Goal: Task Accomplishment & Management: Complete application form

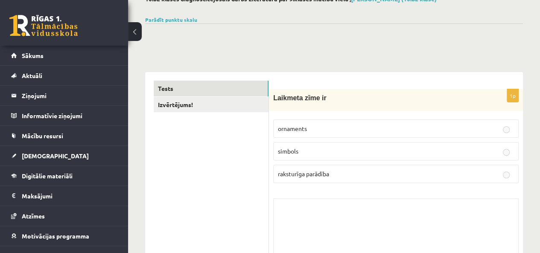
scroll to position [43, 0]
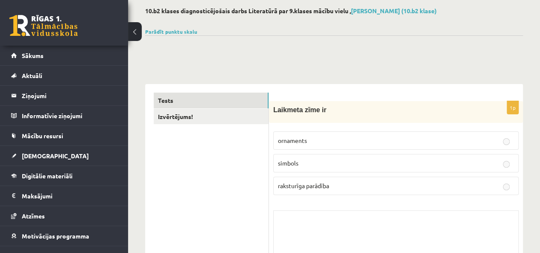
click at [47, 156] on link "[DEMOGRAPHIC_DATA]" at bounding box center [64, 156] width 106 height 20
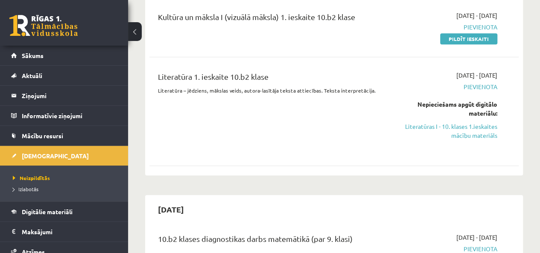
scroll to position [85, 0]
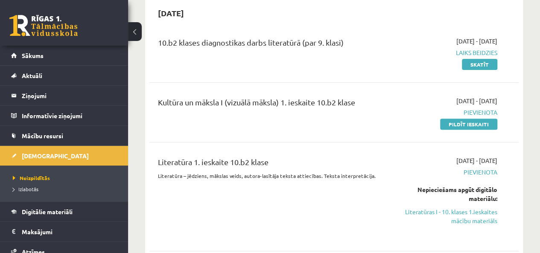
click at [462, 123] on link "Pildīt ieskaiti" at bounding box center [468, 124] width 57 height 11
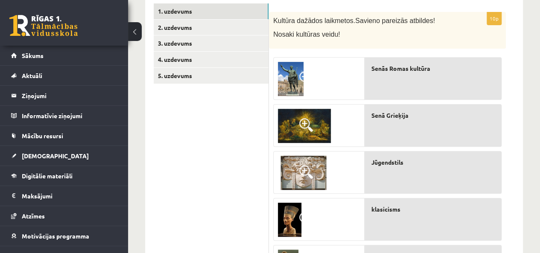
scroll to position [193, 0]
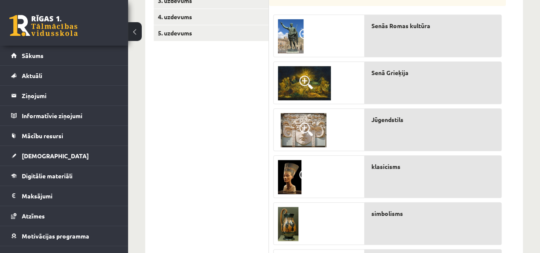
click at [305, 127] on span at bounding box center [306, 130] width 14 height 14
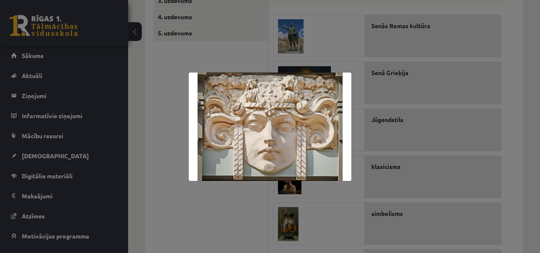
click at [226, 200] on div at bounding box center [270, 126] width 540 height 253
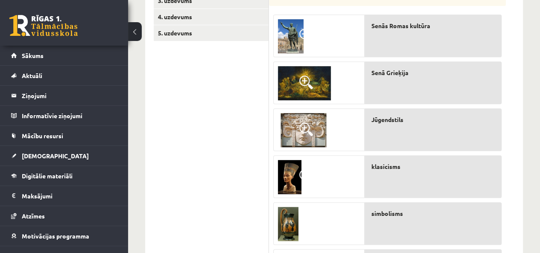
click at [305, 80] on span at bounding box center [306, 83] width 14 height 14
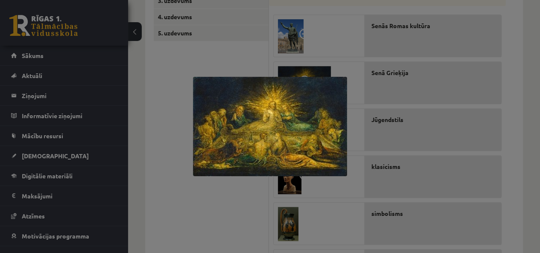
click at [184, 170] on div at bounding box center [270, 126] width 540 height 253
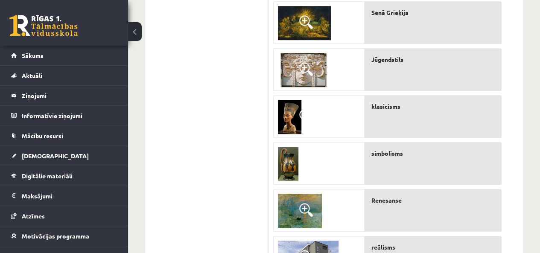
scroll to position [235, 0]
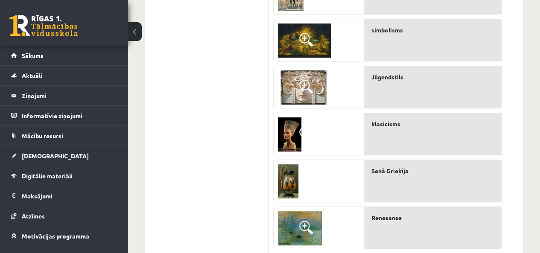
click at [291, 182] on img at bounding box center [288, 181] width 21 height 34
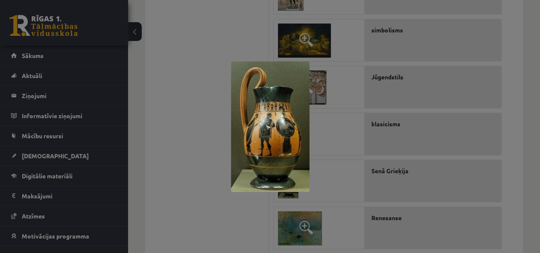
click at [207, 199] on div at bounding box center [270, 126] width 540 height 253
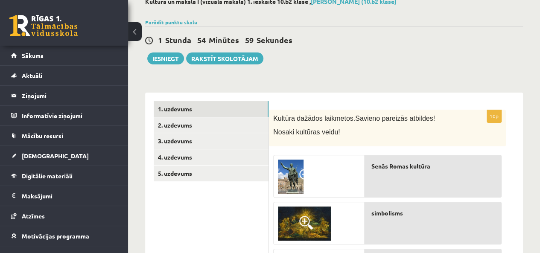
scroll to position [22, 0]
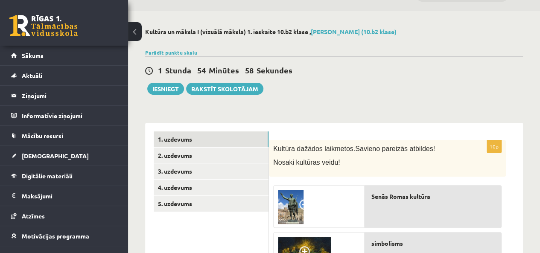
click at [200, 159] on link "2. uzdevums" at bounding box center [211, 156] width 115 height 16
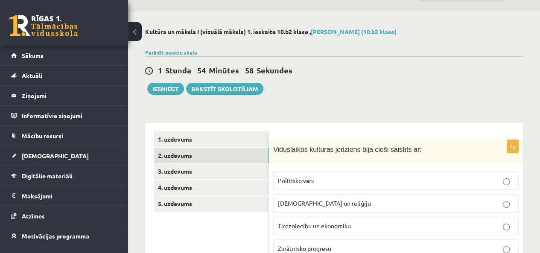
scroll to position [107, 0]
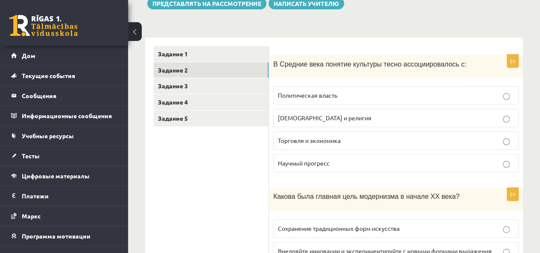
click at [315, 64] on font "В Средние века понятие культуры тесно ассоциировалось с:" at bounding box center [369, 64] width 193 height 7
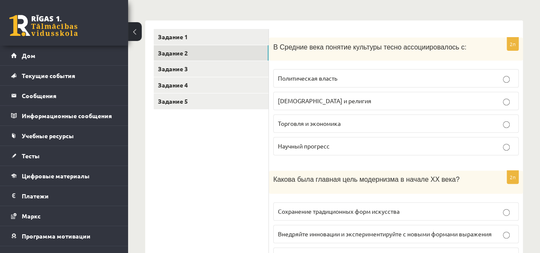
scroll to position [95, 0]
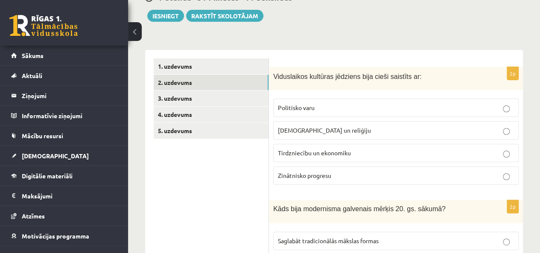
click at [371, 128] on p "[DEMOGRAPHIC_DATA] un reliģiju" at bounding box center [396, 130] width 236 height 9
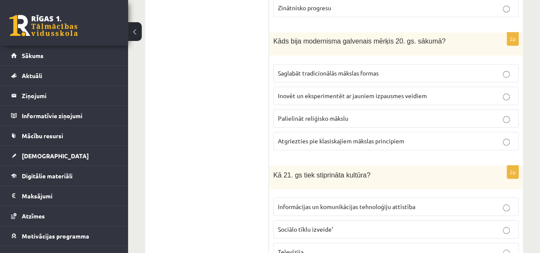
scroll to position [266, 0]
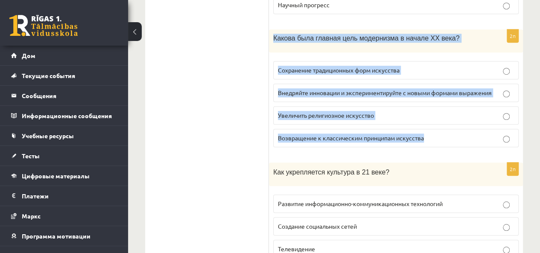
drag, startPoint x: 274, startPoint y: 35, endPoint x: 433, endPoint y: 145, distance: 193.3
click at [433, 145] on div "2п Какова была главная цель модернизма в начале XX века? Сохранение традиционны…" at bounding box center [396, 91] width 254 height 125
copy div "Какова была главная цель модернизма в начале XX века? Сохранение традиционных ф…"
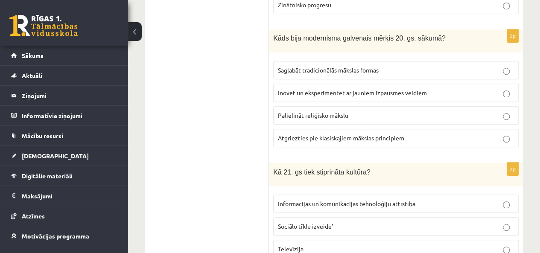
click at [364, 89] on span "Inovēt un eksperimentēt ar jauniem izpausmes veidiem" at bounding box center [352, 93] width 149 height 8
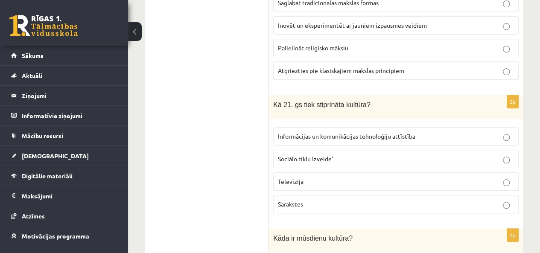
scroll to position [351, 0]
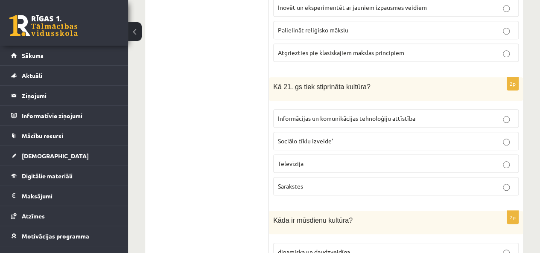
click at [343, 121] on label "Informācijas un komunikācijas tehnoloģiju attīstība" at bounding box center [396, 118] width 246 height 18
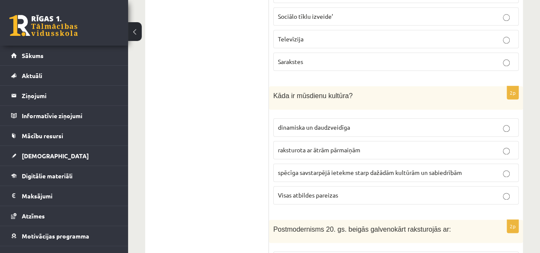
scroll to position [522, 0]
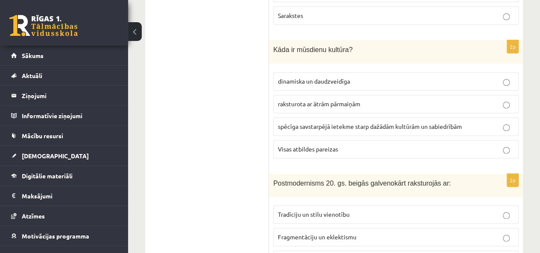
click at [348, 145] on p "Visas atbildes pareizas" at bounding box center [396, 149] width 236 height 9
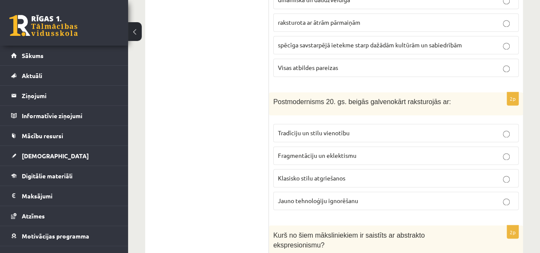
scroll to position [607, 0]
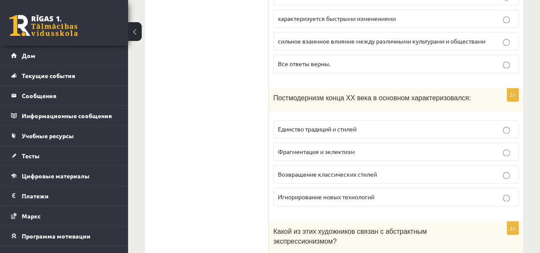
click at [273, 89] on div "Постмодернизм конца XX века в основном характеризовался:" at bounding box center [396, 99] width 254 height 23
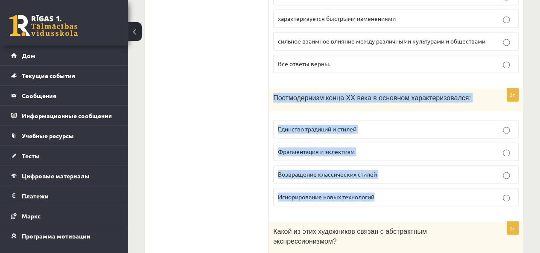
drag, startPoint x: 273, startPoint y: 90, endPoint x: 391, endPoint y: 204, distance: 164.4
click at [391, 204] on div "2п Постмодернизм конца XX века в основном характеризовался: Единство традиций и…" at bounding box center [396, 150] width 254 height 125
copy div "Постмодернизм конца XX века в основном характеризовался: Единство традиций и ст…"
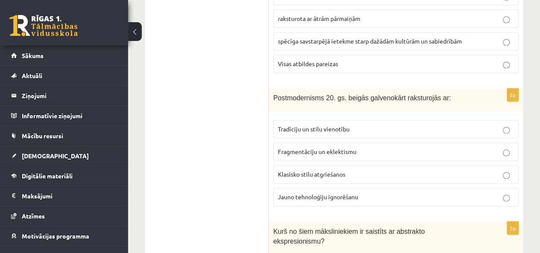
click at [400, 152] on label "Fragmentāciju un eklektismu" at bounding box center [396, 152] width 246 height 18
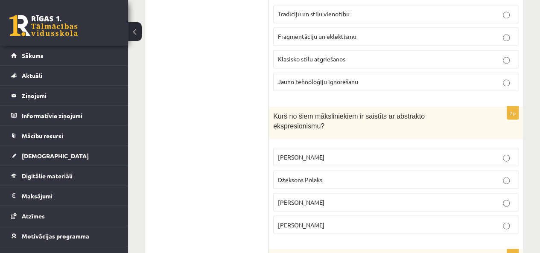
scroll to position [736, 0]
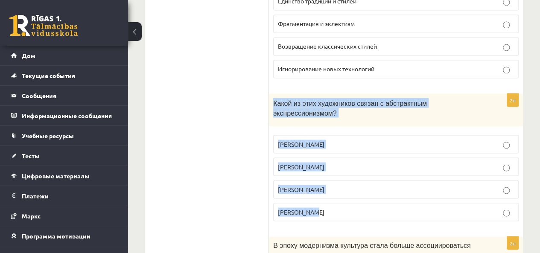
drag, startPoint x: 274, startPoint y: 96, endPoint x: 334, endPoint y: 208, distance: 127.7
click at [334, 208] on div "2п Какой из этих художников связан с абстрактным экспрессионизмом? [PERSON_NAME…" at bounding box center [396, 161] width 254 height 135
copy div "Какой из этих художников связан с абстрактным экспрессионизмом? [PERSON_NAME] […"
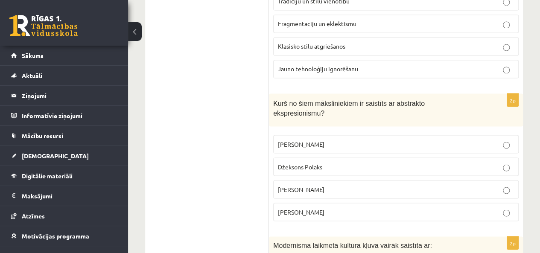
click at [496, 162] on p "Džeksons Polaks" at bounding box center [396, 166] width 236 height 9
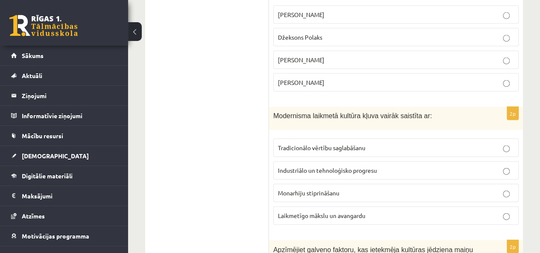
scroll to position [864, 0]
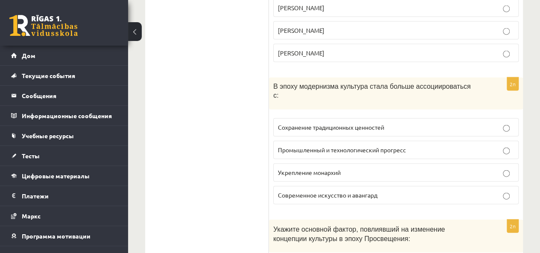
scroll to position [906, 0]
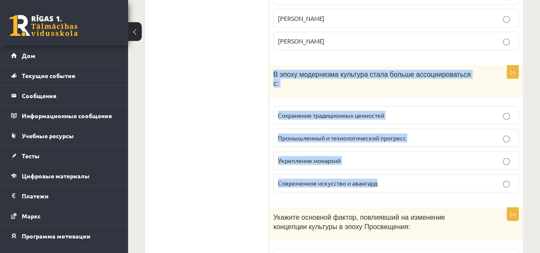
drag, startPoint x: 274, startPoint y: 55, endPoint x: 385, endPoint y: 168, distance: 158.6
click at [385, 168] on div "2п В эпоху модернизма культура стала больше ассоциироваться с: Сохранение тради…" at bounding box center [396, 133] width 254 height 134
copy div "В эпоху модернизма культура стала больше ассоциироваться с: Сохранение традицио…"
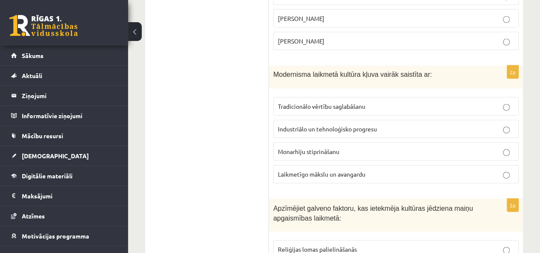
click at [386, 170] on p "Laikmetīgo mākslu un avangardu" at bounding box center [396, 174] width 236 height 9
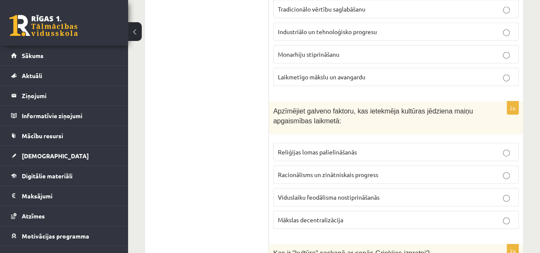
scroll to position [1035, 0]
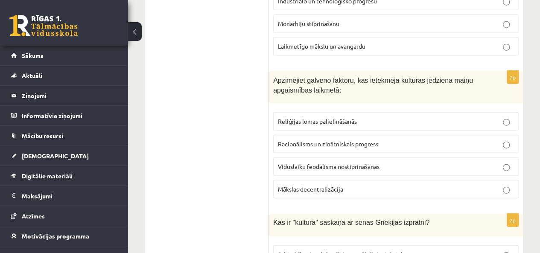
click at [178, 92] on ul "1. uzdevums 2. uzdevums 3. uzdevums 4. uzdevums 5. uzdevums" at bounding box center [211, 153] width 115 height 2068
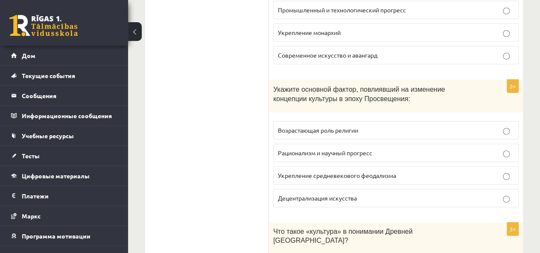
click at [237, 69] on ul "Задание 1 Задание 2 Задание 3 Задание 4 Задание 5" at bounding box center [211, 171] width 115 height 2105
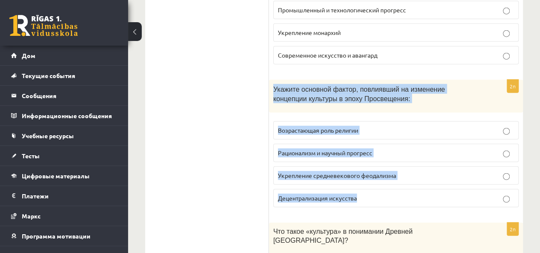
drag, startPoint x: 274, startPoint y: 60, endPoint x: 374, endPoint y: 186, distance: 160.8
click at [374, 186] on form "2п В Средние века понятие культуры тесно ассоциировалось с: Политическая власть…" at bounding box center [396, 171] width 237 height 2105
copy div "Укажите основной фактор, повлиявший на изменение концепции культуры в эпоху Про…"
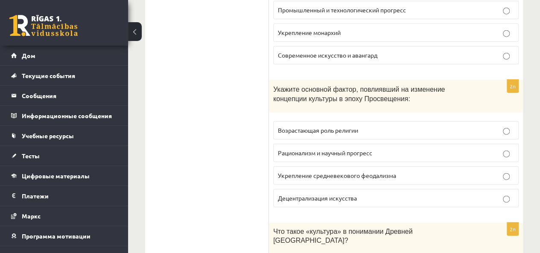
click at [198, 107] on ul "Задание 1 Задание 2 Задание 3 Задание 4 Задание 5" at bounding box center [211, 171] width 115 height 2105
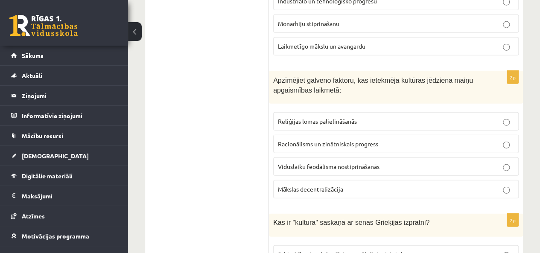
click at [376, 140] on span "Racionālisms un zinātniskais progress" at bounding box center [328, 144] width 100 height 8
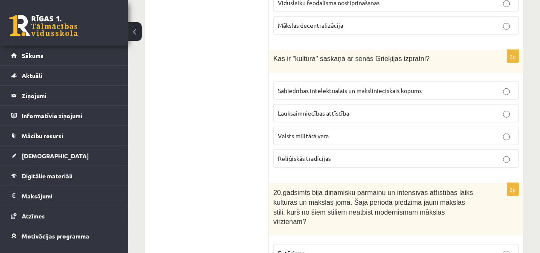
scroll to position [1205, 0]
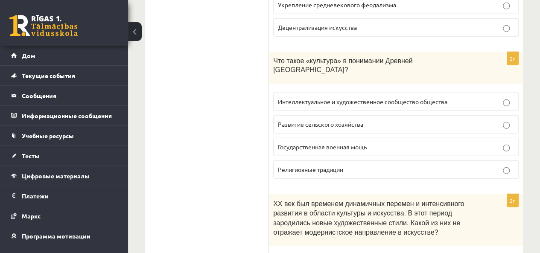
click at [156, 95] on ul "Задание 1 Задание 2 Задание 3 Задание 4 Задание 5" at bounding box center [211, 0] width 115 height 2105
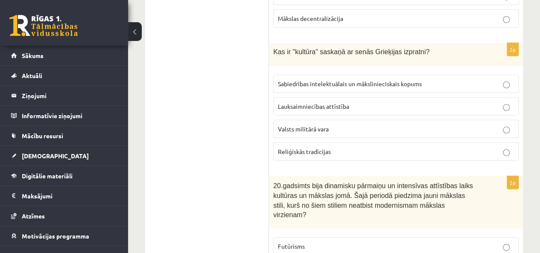
click at [287, 80] on span "Sabiedrības intelektuālais un mākslinieciskais kopums" at bounding box center [350, 84] width 144 height 8
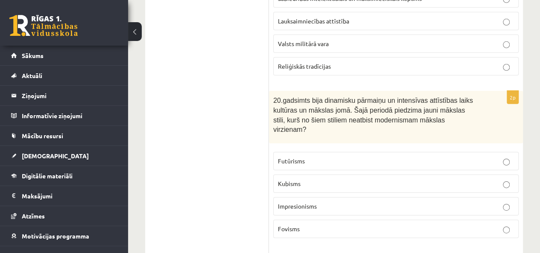
scroll to position [1334, 0]
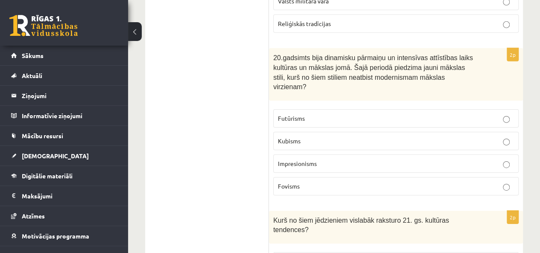
click at [320, 159] on p "Impresionisms" at bounding box center [396, 163] width 236 height 9
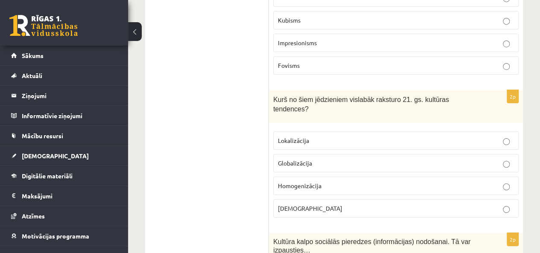
scroll to position [1462, 0]
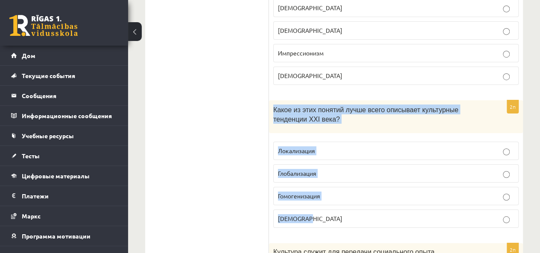
drag, startPoint x: 274, startPoint y: 69, endPoint x: 326, endPoint y: 193, distance: 134.0
click at [326, 193] on div "2п Какое из этих понятий лучше всего описывает культурные тенденции XXI века? Л…" at bounding box center [396, 167] width 254 height 135
copy div "Какое из этих понятий лучше всего описывает культурные тенденции XXI века? Лока…"
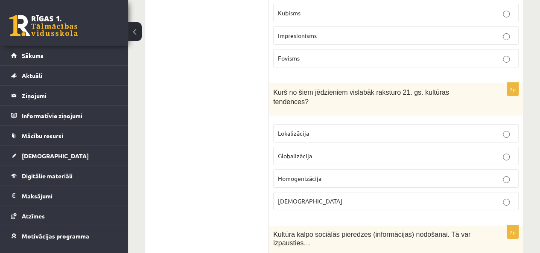
click at [318, 152] on p "Globalizācija" at bounding box center [396, 156] width 236 height 9
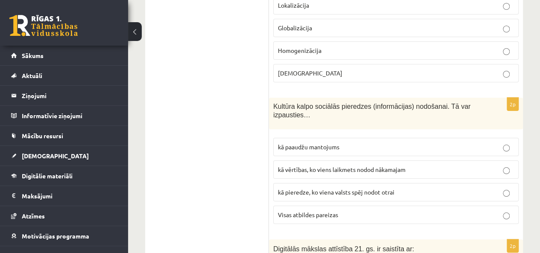
scroll to position [1633, 0]
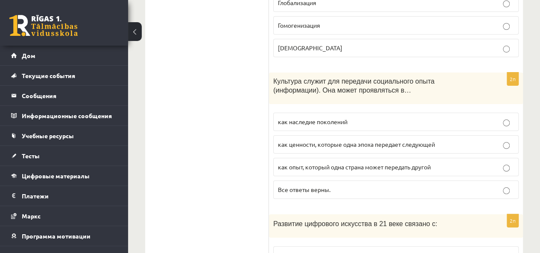
click at [294, 78] on font "Культура служит для передачи социального опыта (информации). Она может проявлят…" at bounding box center [353, 86] width 161 height 16
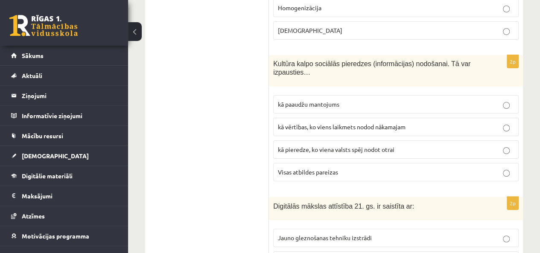
click at [402, 123] on span "kā vērtības, ko viens laikmets nodod nākamajam" at bounding box center [342, 127] width 128 height 8
click at [437, 123] on p "kā vērtības, ko viens laikmets nodod nākamajam" at bounding box center [396, 127] width 236 height 9
click at [456, 123] on p "kā vērtības, ko viens laikmets nodod nākamajam" at bounding box center [396, 127] width 236 height 9
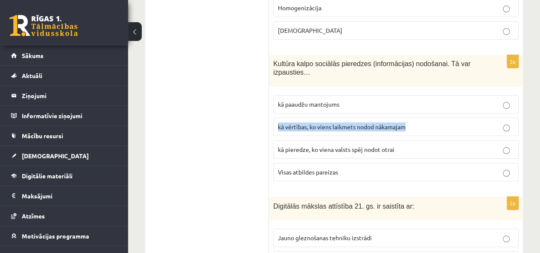
click at [456, 123] on p "kā vērtības, ko viens laikmets nodod nākamajam" at bounding box center [396, 127] width 236 height 9
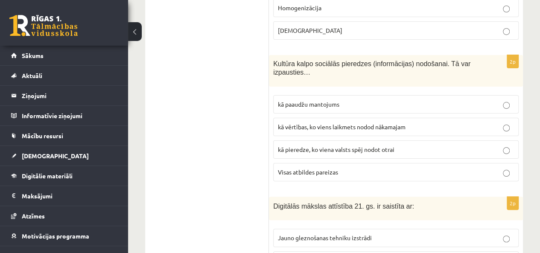
click at [502, 141] on label "kā pieredze, ko viena valsts spēj nodot otrai" at bounding box center [396, 150] width 246 height 18
click at [502, 118] on label "kā vērtības, ko viens laikmets nodod nākamajam" at bounding box center [396, 127] width 246 height 18
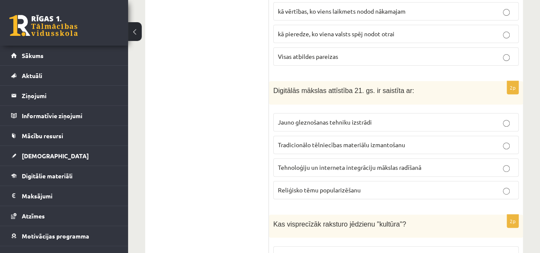
scroll to position [1761, 0]
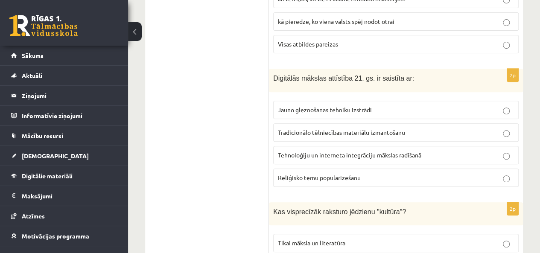
click at [398, 151] on span "Tehnoloģiju un interneta integrāciju mākslas radīšanā" at bounding box center [350, 155] width 144 height 8
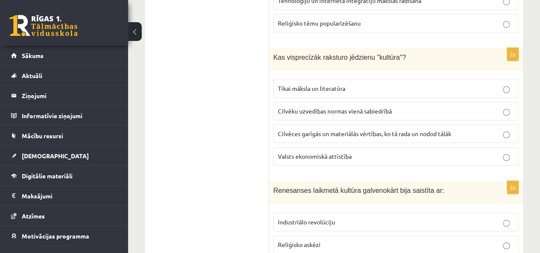
scroll to position [1903, 0]
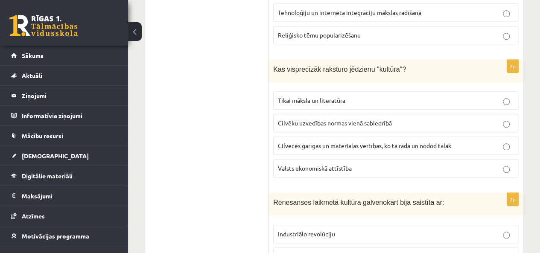
click at [319, 97] on span "Tikai māksla un literatūra" at bounding box center [311, 101] width 67 height 8
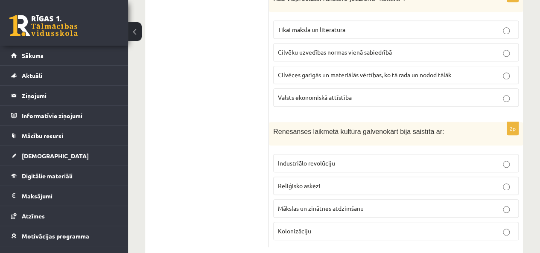
scroll to position [1946, 0]
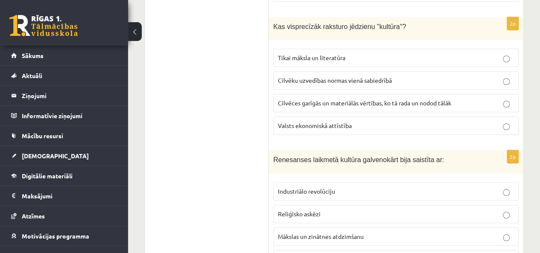
click at [334, 233] on span "Mākslas un zinātnes atdzimšanu" at bounding box center [321, 237] width 86 height 8
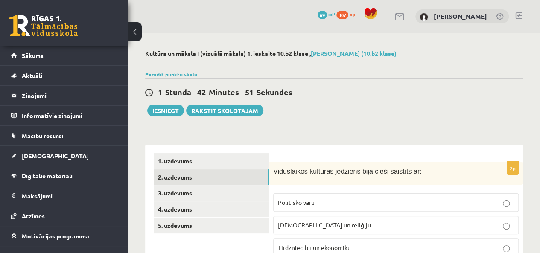
scroll to position [43, 0]
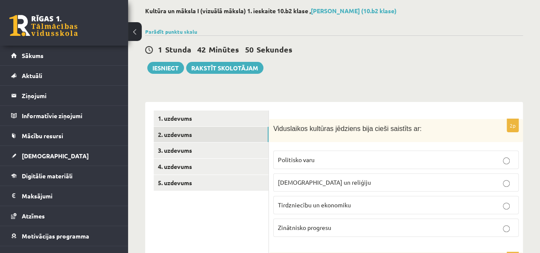
click at [189, 147] on link "3. uzdevums" at bounding box center [211, 151] width 115 height 16
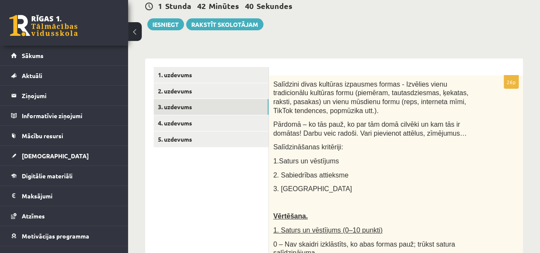
scroll to position [85, 0]
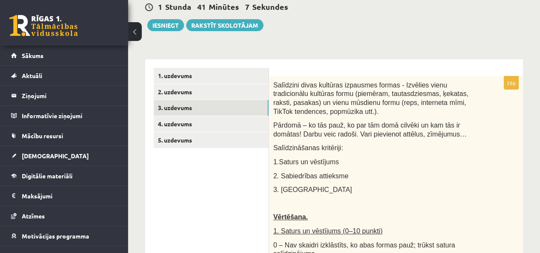
click at [331, 88] on span "Salīdzini divas kultūras izpausmes formas - Izvēlies vienu tradicionālu kultūra…" at bounding box center [370, 99] width 195 height 34
click at [183, 123] on link "4. uzdevums" at bounding box center [211, 124] width 115 height 16
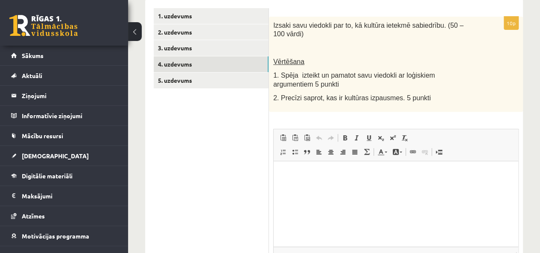
scroll to position [128, 0]
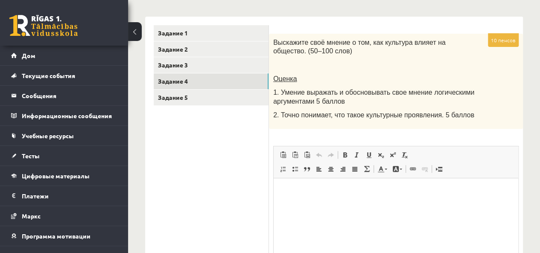
click at [348, 93] on font "1. Умение выражать и обосновывать свое мнение логическими аргументами 5 баллов" at bounding box center [373, 97] width 201 height 16
click at [247, 104] on link "Задание 5" at bounding box center [211, 98] width 115 height 16
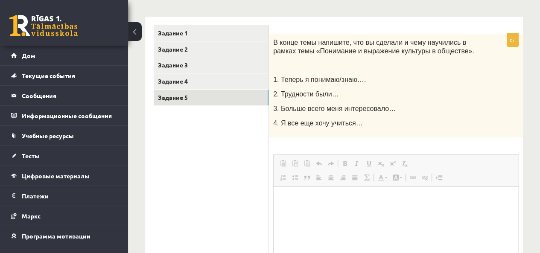
scroll to position [0, 0]
click at [235, 67] on link "Задание 3" at bounding box center [211, 65] width 115 height 16
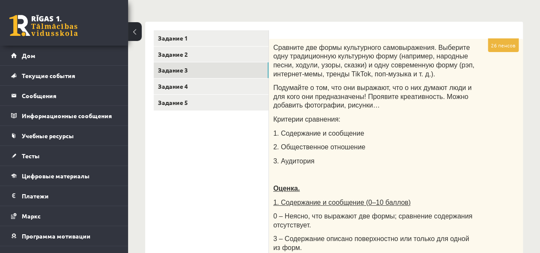
scroll to position [124, 0]
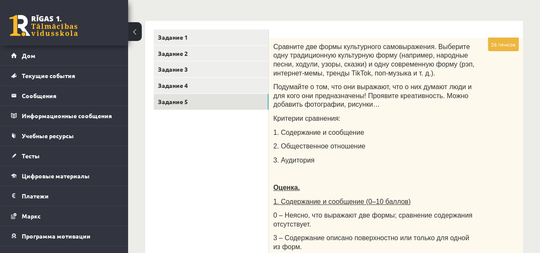
click at [198, 106] on link "Задание 5" at bounding box center [211, 102] width 115 height 16
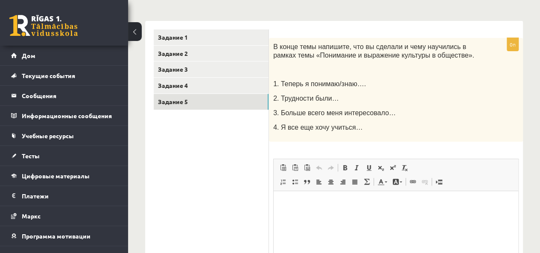
click at [188, 72] on link "Задание 3" at bounding box center [211, 70] width 115 height 16
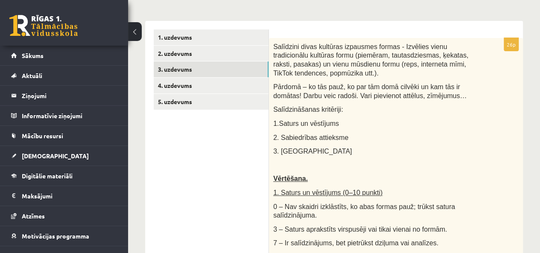
click at [370, 91] on span "Pārdomā – ko tās pauž, ko par tām domā cilvēki un kam tās ir domātas! Darbu vei…" at bounding box center [370, 91] width 194 height 16
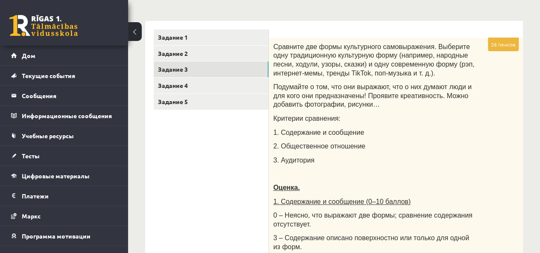
click at [433, 83] on font "Подумайте о том, что они выражают, что о них думают люди и для кого они предназ…" at bounding box center [372, 95] width 199 height 25
click at [167, 52] on font "Задание 2" at bounding box center [173, 54] width 30 height 8
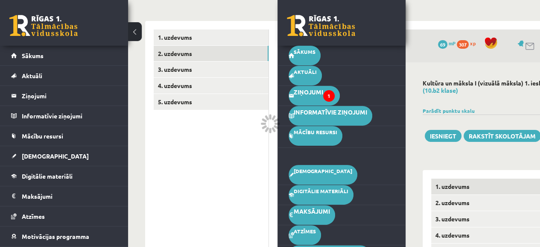
click at [201, 54] on link "2. uzdevums" at bounding box center [211, 54] width 115 height 16
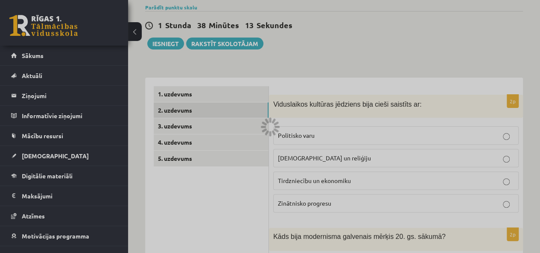
scroll to position [0, 0]
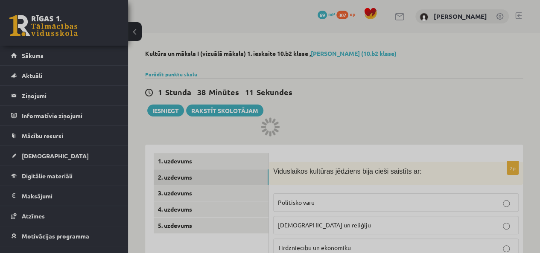
click at [162, 109] on div at bounding box center [270, 126] width 540 height 253
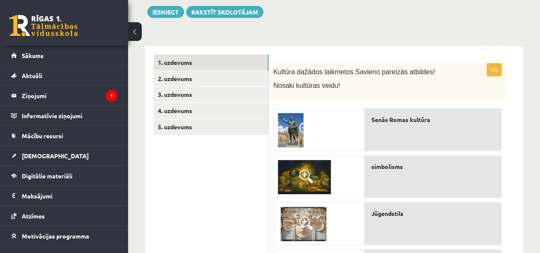
scroll to position [85, 0]
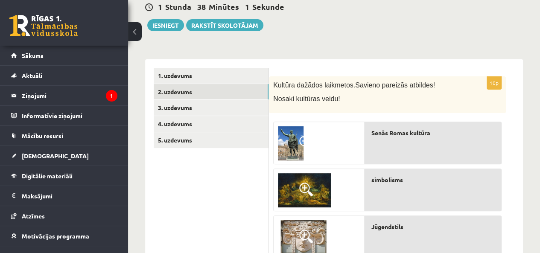
click at [174, 92] on link "2. uzdevums" at bounding box center [211, 92] width 115 height 16
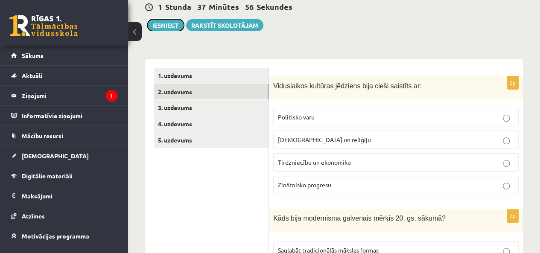
click at [172, 23] on button "Iesniegt" at bounding box center [165, 25] width 37 height 12
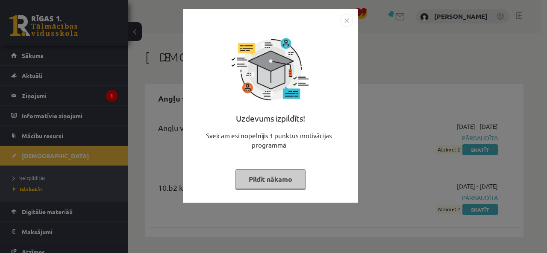
click at [346, 18] on img "Close" at bounding box center [346, 20] width 13 height 13
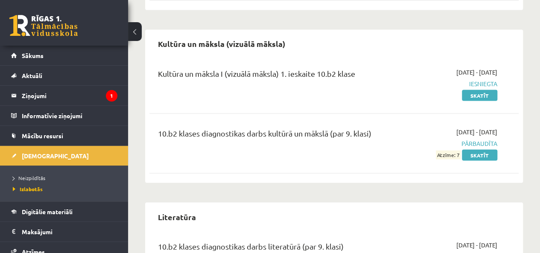
scroll to position [806, 0]
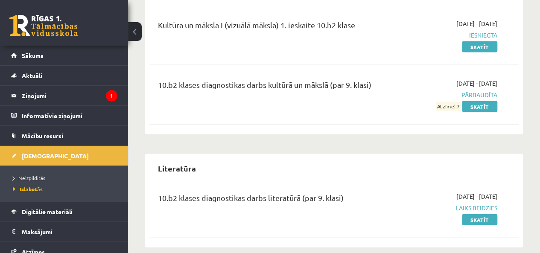
click at [72, 95] on legend "Ziņojumi 1" at bounding box center [70, 96] width 96 height 20
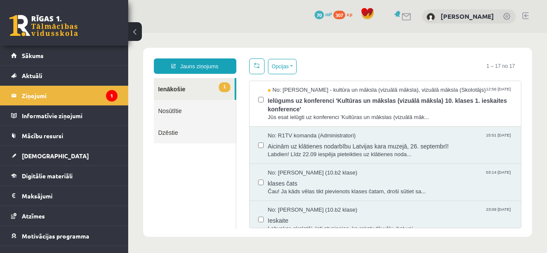
click at [350, 104] on span "Ielūgums uz konferenci 'Kultūras un mākslas (vizuālā māksla) 10. klases 1. iesk…" at bounding box center [390, 103] width 245 height 19
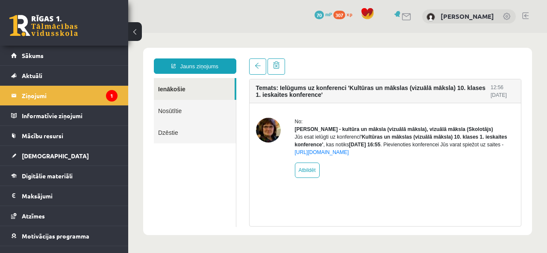
click at [49, 156] on link "[DEMOGRAPHIC_DATA]" at bounding box center [64, 156] width 106 height 20
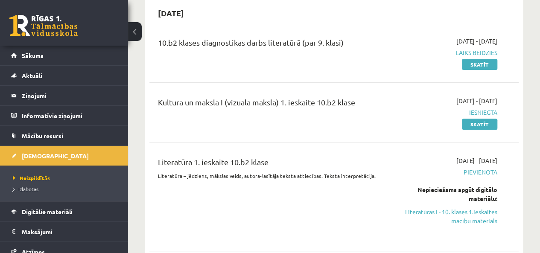
scroll to position [85, 0]
